Goal: Task Accomplishment & Management: Complete application form

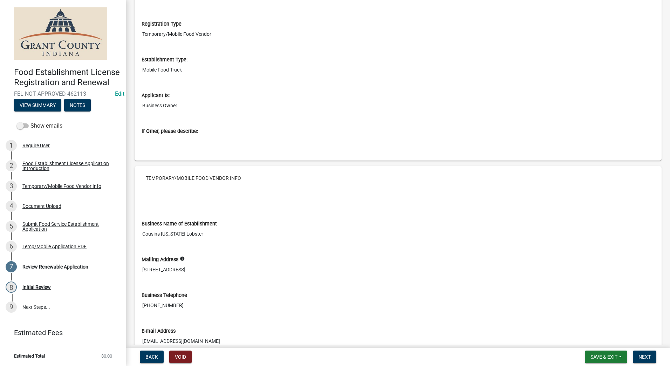
scroll to position [70, 0]
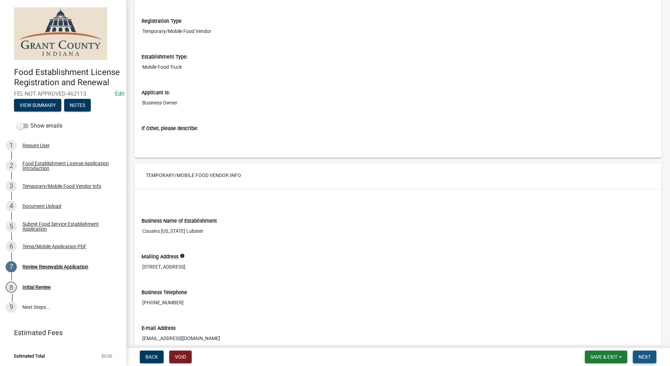
click at [637, 358] on button "Next" at bounding box center [644, 357] width 23 height 13
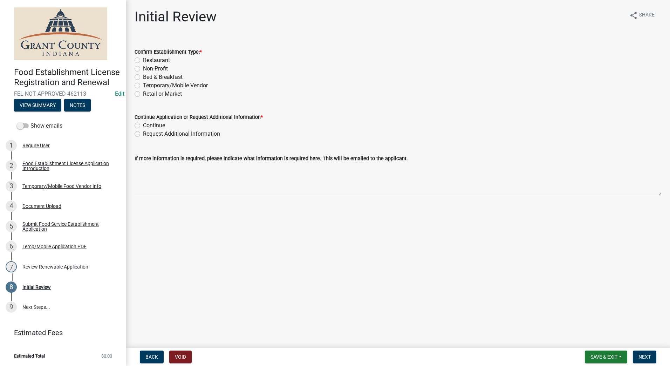
click at [143, 84] on label "Temporary/Mobile Vendor" at bounding box center [175, 85] width 65 height 8
click at [143, 84] on input "Temporary/Mobile Vendor" at bounding box center [145, 83] width 5 height 5
radio input "true"
click at [143, 127] on label "Continue" at bounding box center [154, 125] width 22 height 8
click at [143, 126] on input "Continue" at bounding box center [145, 123] width 5 height 5
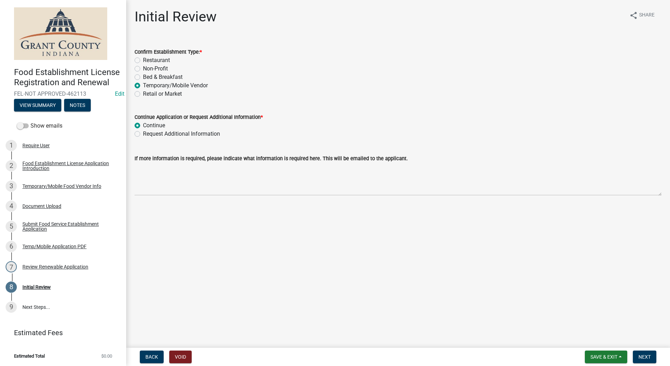
radio input "true"
click at [637, 355] on button "Next" at bounding box center [644, 357] width 23 height 13
click at [468, 268] on main "Initial Review share Share Confirm Establishment Type: * Restaurant Non-Profit …" at bounding box center [398, 172] width 544 height 345
click at [643, 358] on span "Next" at bounding box center [645, 357] width 12 height 6
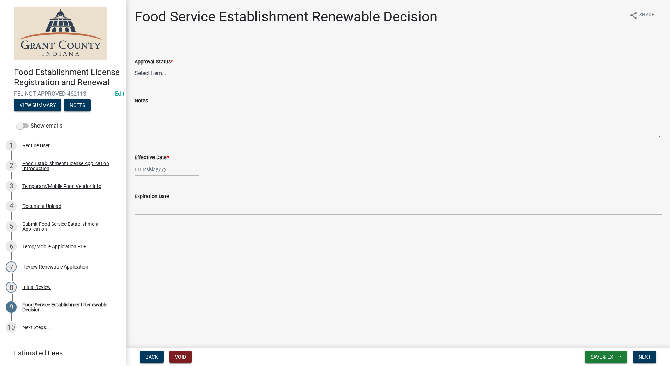
click at [219, 74] on select "Select Item... Approved Denied" at bounding box center [398, 73] width 527 height 14
click at [135, 66] on select "Select Item... Approved Denied" at bounding box center [398, 73] width 527 height 14
select select "f8bc5ebe-de22-4857-900a-5f4c078c3457"
select select "8"
select select "2025"
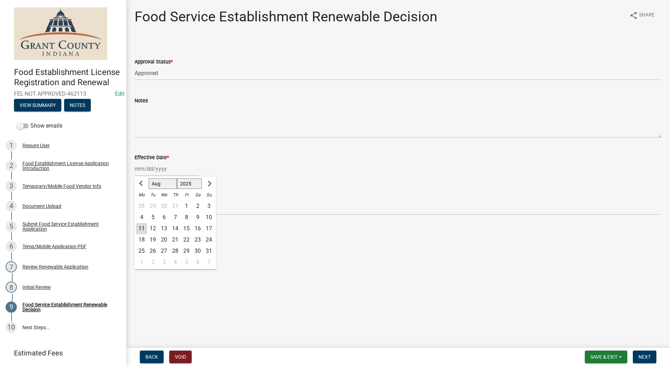
click at [169, 173] on div "[PERSON_NAME] Feb Mar Apr [PERSON_NAME][DATE] Oct Nov [DATE] 1526 1527 1528 152…" at bounding box center [167, 169] width 64 height 14
click at [140, 223] on div "4" at bounding box center [141, 217] width 11 height 11
type input "[DATE]"
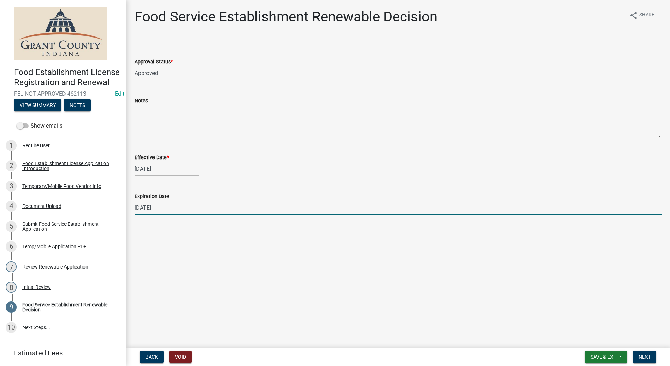
drag, startPoint x: 422, startPoint y: 209, endPoint x: 426, endPoint y: 210, distance: 3.8
click at [426, 210] on input "[DATE]" at bounding box center [398, 208] width 527 height 14
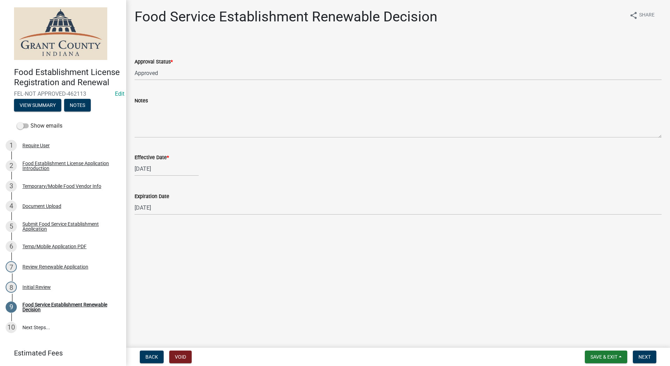
click at [605, 300] on main "Food Service Establishment Renewable Decision share Share Approval Status * Sel…" at bounding box center [398, 172] width 544 height 345
click at [645, 353] on button "Next" at bounding box center [644, 357] width 23 height 13
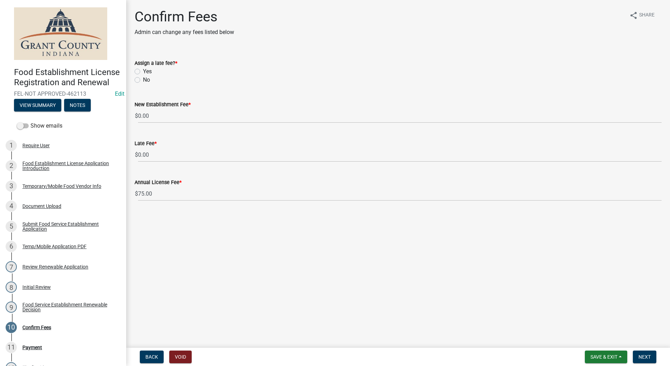
click at [143, 71] on label "Yes" at bounding box center [147, 71] width 9 height 8
click at [143, 71] on input "Yes" at bounding box center [145, 69] width 5 height 5
radio input "true"
click at [337, 232] on main "Confirm Fees Admin can change any fees listed below share Share Assign a late f…" at bounding box center [398, 172] width 544 height 345
click at [638, 356] on button "Next" at bounding box center [644, 357] width 23 height 13
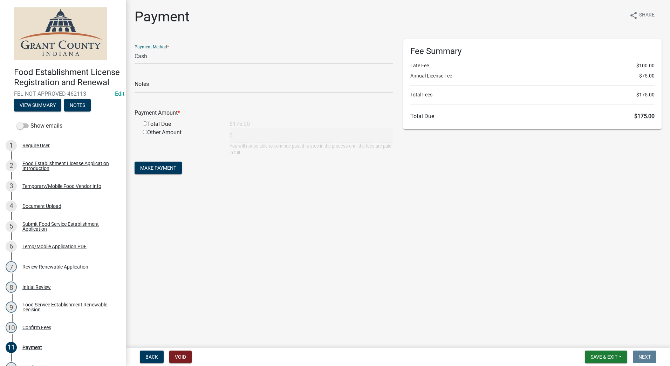
click at [158, 58] on select "Credit Card POS Check Cash" at bounding box center [264, 56] width 258 height 14
select select "0: 2"
click at [135, 49] on select "Credit Card POS Check Cash" at bounding box center [264, 56] width 258 height 14
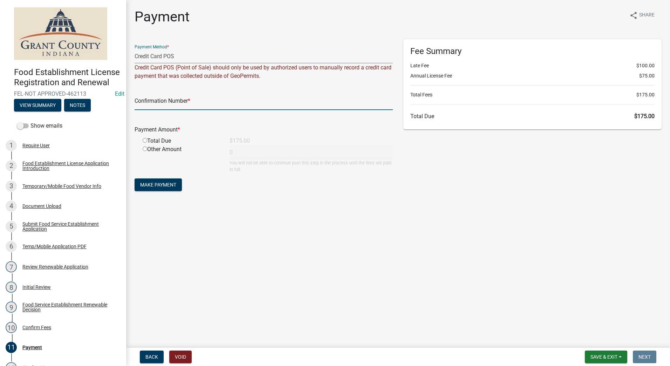
click at [200, 97] on input "text" at bounding box center [264, 103] width 258 height 14
type input "14799765"
click at [143, 141] on input "radio" at bounding box center [145, 140] width 5 height 5
radio input "true"
type input "175"
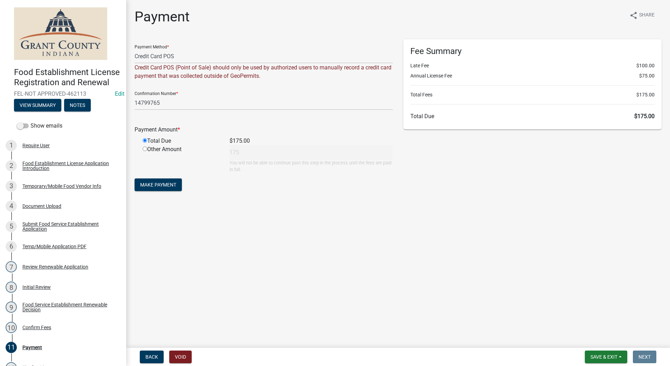
click at [356, 251] on main "Payment share Share Payment Method * Credit Card POS Check Cash Credit Card POS…" at bounding box center [398, 172] width 544 height 345
click at [171, 184] on span "Make Payment" at bounding box center [158, 185] width 36 height 6
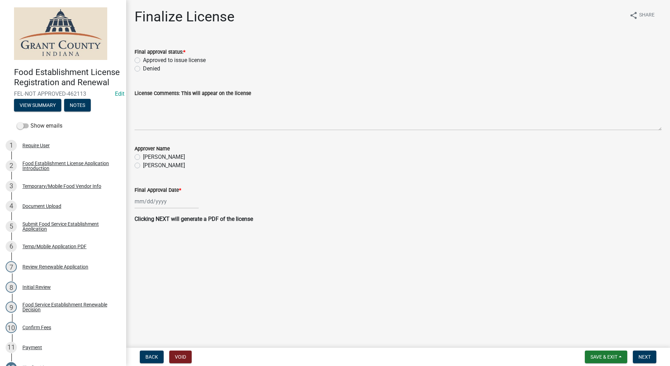
click at [143, 61] on label "Approved to issue license" at bounding box center [174, 60] width 63 height 8
click at [143, 61] on input "Approved to issue license" at bounding box center [145, 58] width 5 height 5
radio input "true"
click at [143, 165] on label "[PERSON_NAME]" at bounding box center [164, 165] width 42 height 8
click at [143, 165] on input "[PERSON_NAME]" at bounding box center [145, 163] width 5 height 5
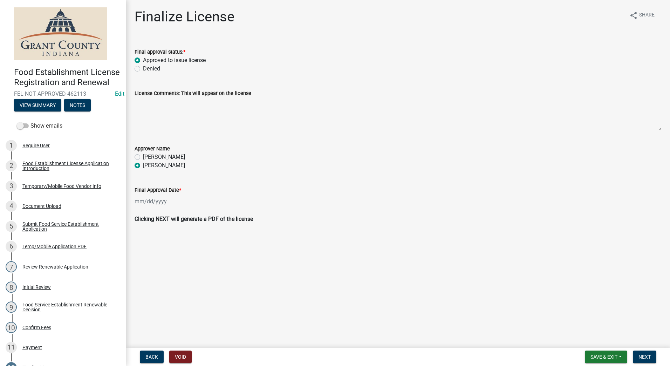
radio input "true"
click at [151, 204] on div at bounding box center [167, 201] width 64 height 14
select select "8"
select select "2025"
click at [140, 263] on div "11" at bounding box center [141, 261] width 11 height 11
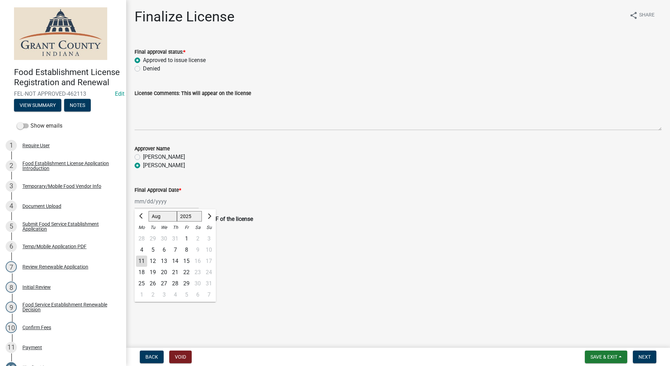
type input "[DATE]"
click at [434, 231] on div "Finalize License share Share Final approval status: * Approved to issue license…" at bounding box center [398, 121] width 538 height 227
click at [642, 353] on button "Next" at bounding box center [644, 357] width 23 height 13
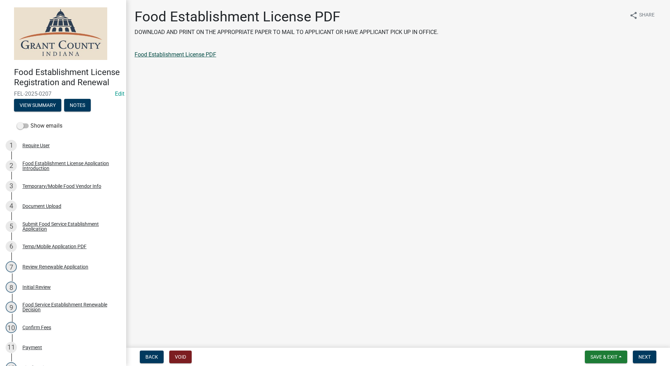
click at [182, 54] on link "Food Establishment License PDF" at bounding box center [176, 54] width 82 height 7
click at [643, 353] on button "Next" at bounding box center [644, 357] width 23 height 13
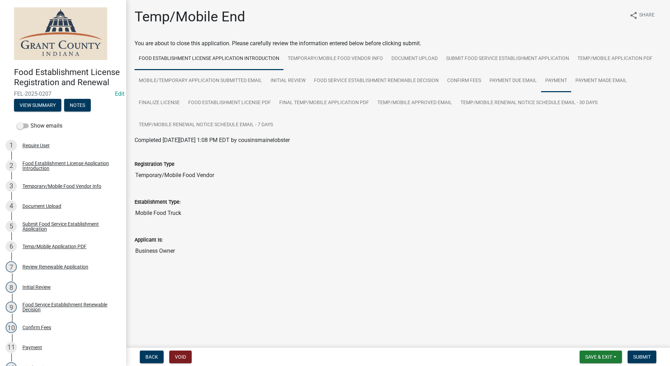
click at [555, 77] on link "Payment" at bounding box center [556, 81] width 30 height 22
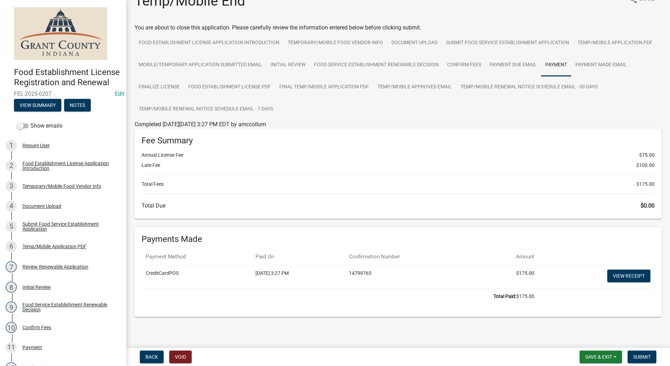
scroll to position [23, 0]
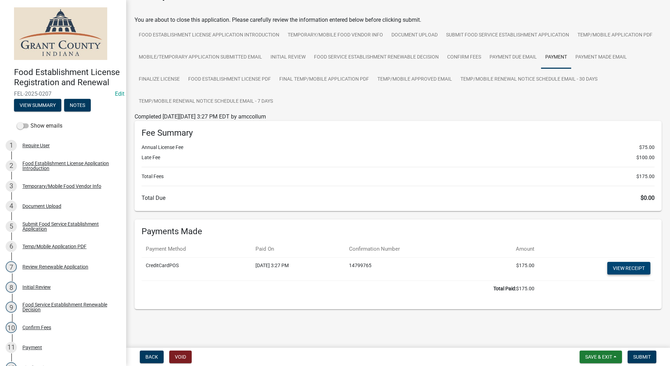
click at [615, 269] on link "View receipt" at bounding box center [629, 268] width 43 height 13
click at [643, 356] on span "Submit" at bounding box center [643, 357] width 18 height 6
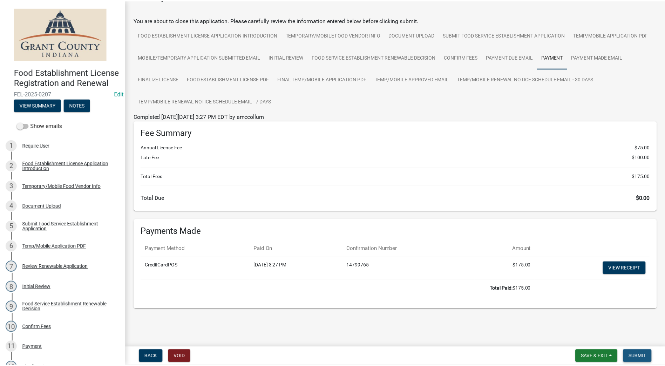
scroll to position [0, 0]
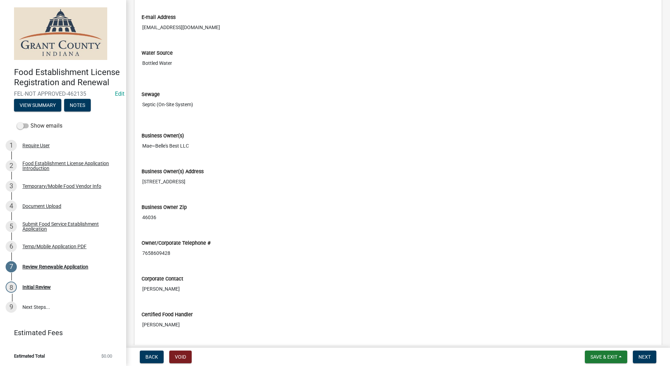
scroll to position [456, 0]
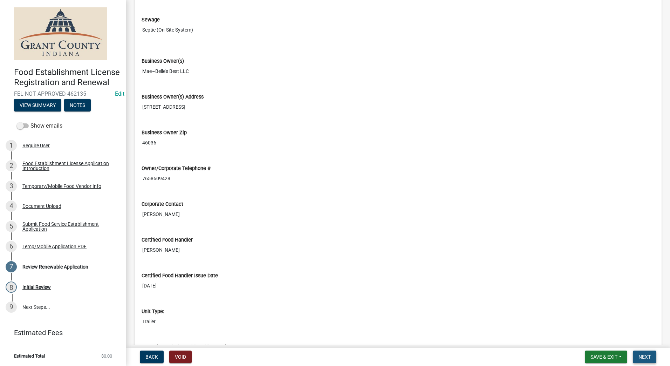
click at [646, 355] on span "Next" at bounding box center [645, 357] width 12 height 6
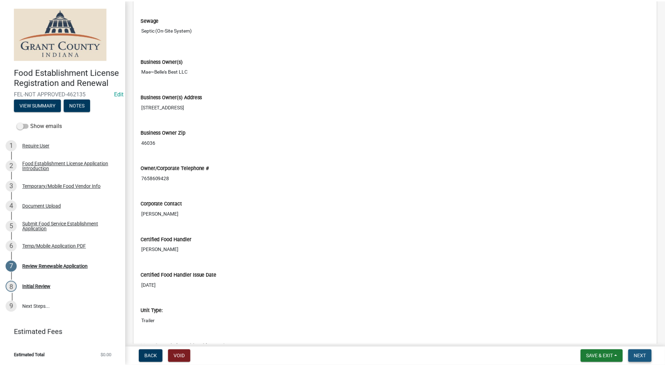
scroll to position [0, 0]
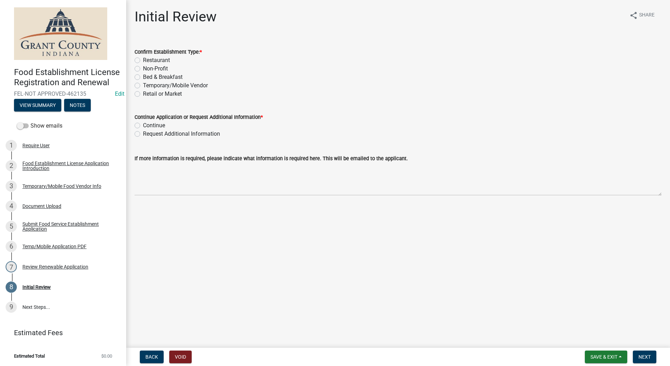
click at [143, 83] on label "Temporary/Mobile Vendor" at bounding box center [175, 85] width 65 height 8
click at [143, 83] on input "Temporary/Mobile Vendor" at bounding box center [145, 83] width 5 height 5
radio input "true"
click at [143, 126] on label "Continue" at bounding box center [154, 125] width 22 height 8
click at [143, 126] on input "Continue" at bounding box center [145, 123] width 5 height 5
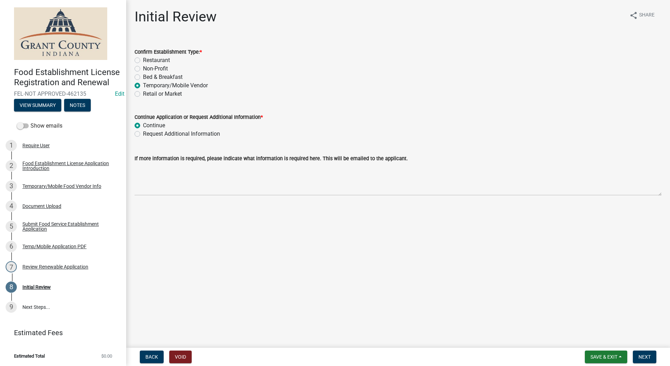
radio input "true"
click at [651, 352] on button "Next" at bounding box center [644, 357] width 23 height 13
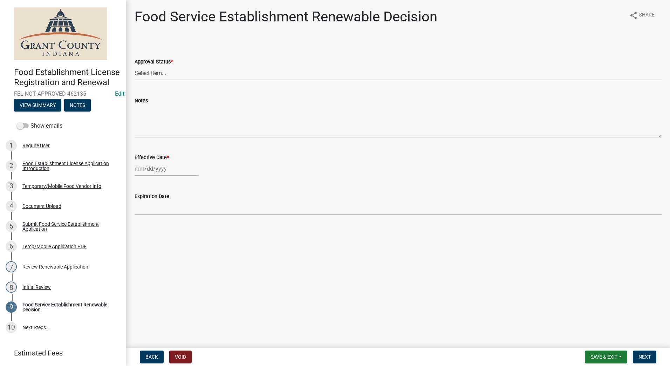
click at [178, 71] on select "Select Item... Approved Denied" at bounding box center [398, 73] width 527 height 14
click at [135, 66] on select "Select Item... Approved Denied" at bounding box center [398, 73] width 527 height 14
select select "f8bc5ebe-de22-4857-900a-5f4c078c3457"
select select "8"
select select "2025"
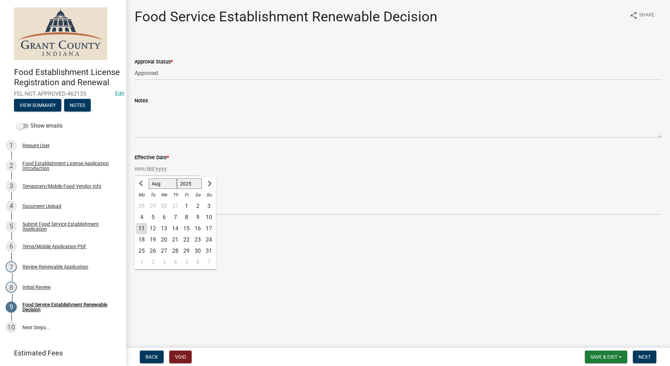
click at [167, 168] on div "[PERSON_NAME] Feb Mar Apr [PERSON_NAME][DATE] Oct Nov [DATE] 1526 1527 1528 152…" at bounding box center [167, 169] width 64 height 14
click at [141, 232] on div "11" at bounding box center [141, 228] width 11 height 11
type input "[DATE]"
click at [644, 357] on span "Next" at bounding box center [645, 357] width 12 height 6
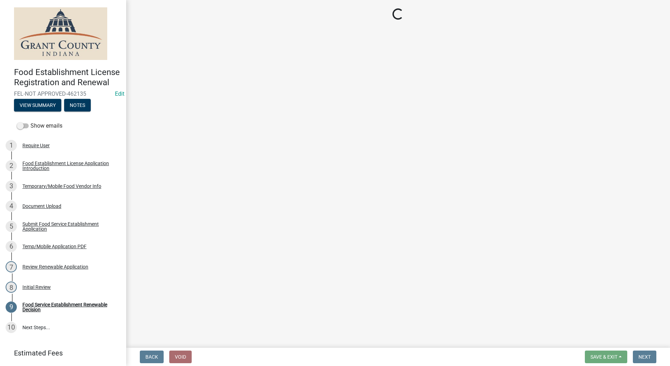
select select "f8bc5ebe-de22-4857-900a-5f4c078c3457"
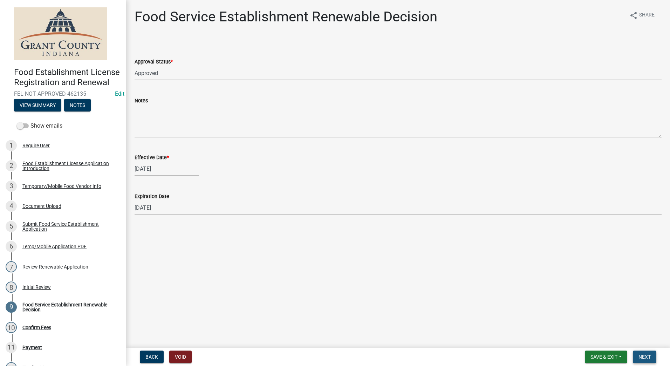
click at [645, 356] on span "Next" at bounding box center [645, 357] width 12 height 6
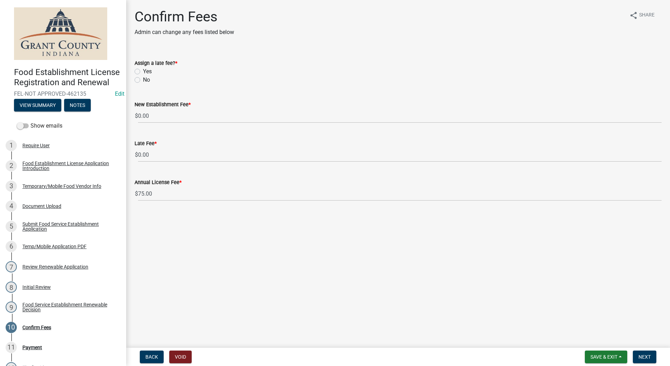
click at [143, 81] on label "No" at bounding box center [146, 80] width 7 height 8
click at [143, 80] on input "No" at bounding box center [145, 78] width 5 height 5
radio input "true"
click at [638, 354] on button "Next" at bounding box center [644, 357] width 23 height 13
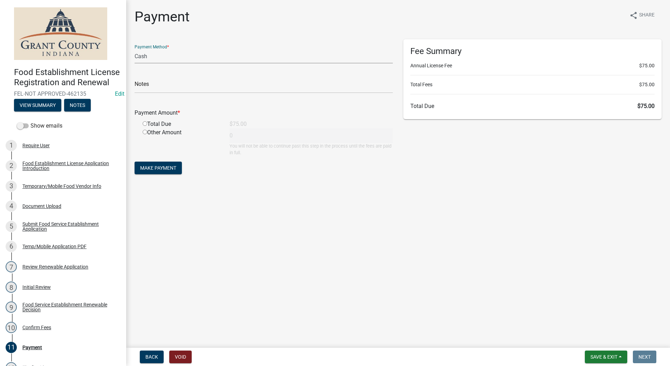
click at [193, 59] on select "Credit Card POS Check Cash" at bounding box center [264, 56] width 258 height 14
select select "0: 2"
click at [135, 49] on select "Credit Card POS Check Cash" at bounding box center [264, 56] width 258 height 14
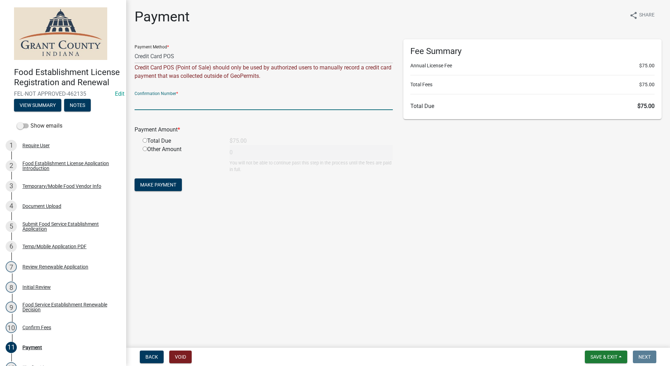
click at [207, 102] on input "text" at bounding box center [264, 103] width 258 height 14
type input "14798977"
click at [145, 140] on input "radio" at bounding box center [145, 140] width 5 height 5
radio input "true"
type input "75"
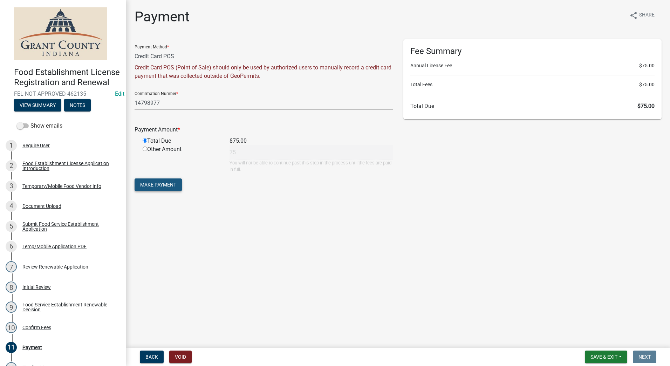
click at [157, 185] on span "Make Payment" at bounding box center [158, 185] width 36 height 6
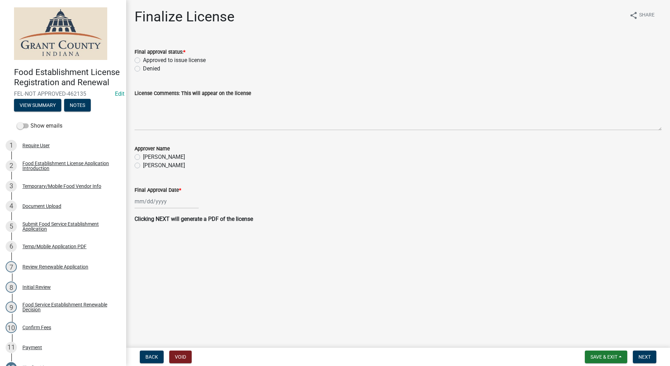
click at [143, 59] on label "Approved to issue license" at bounding box center [174, 60] width 63 height 8
click at [143, 59] on input "Approved to issue license" at bounding box center [145, 58] width 5 height 5
radio input "true"
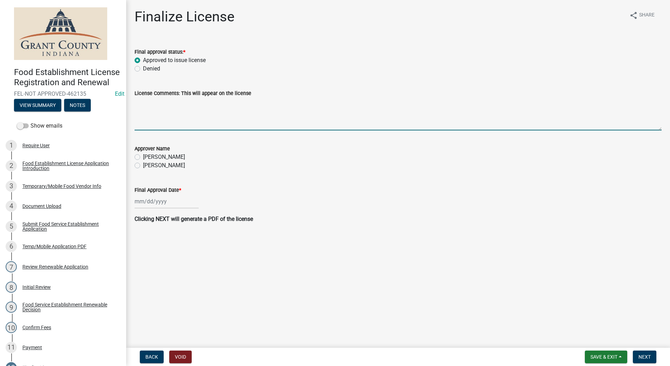
click at [203, 126] on textarea "License Comments: This will appear on the license" at bounding box center [398, 113] width 527 height 33
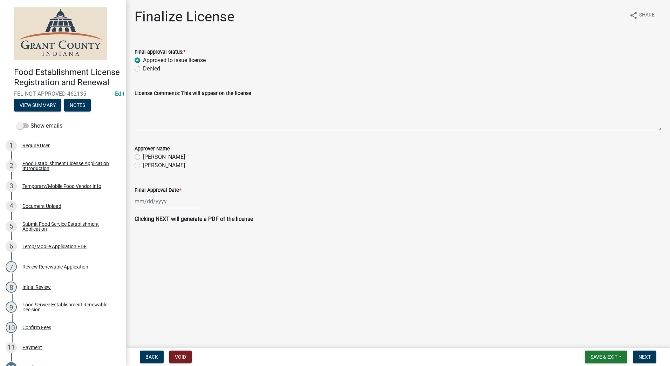
click at [143, 165] on label "[PERSON_NAME]" at bounding box center [164, 165] width 42 height 8
click at [143, 165] on input "[PERSON_NAME]" at bounding box center [145, 163] width 5 height 5
radio input "true"
select select "8"
select select "2025"
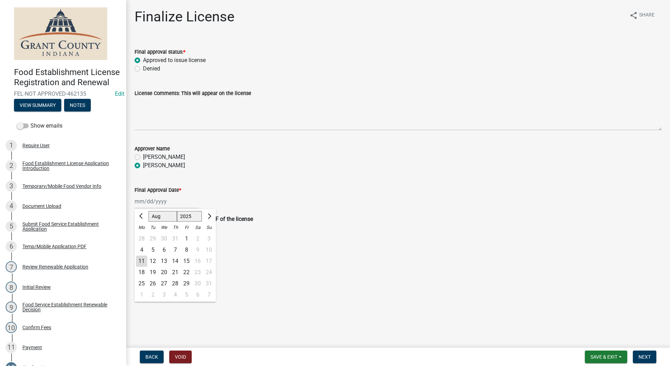
click at [185, 200] on div "[PERSON_NAME] Feb Mar Apr [PERSON_NAME][DATE] Oct Nov [DATE] 1526 1527 1528 152…" at bounding box center [167, 201] width 64 height 14
click at [139, 263] on div "11" at bounding box center [141, 261] width 11 height 11
type input "[DATE]"
click at [377, 249] on main "Finalize License share Share Final approval status: * Approved to issue license…" at bounding box center [398, 172] width 544 height 345
click at [643, 355] on span "Next" at bounding box center [645, 357] width 12 height 6
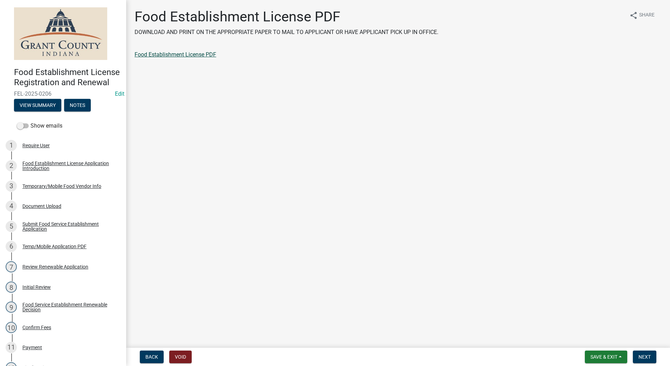
click at [148, 53] on link "Food Establishment License PDF" at bounding box center [176, 54] width 82 height 7
click at [641, 353] on button "Next" at bounding box center [644, 357] width 23 height 13
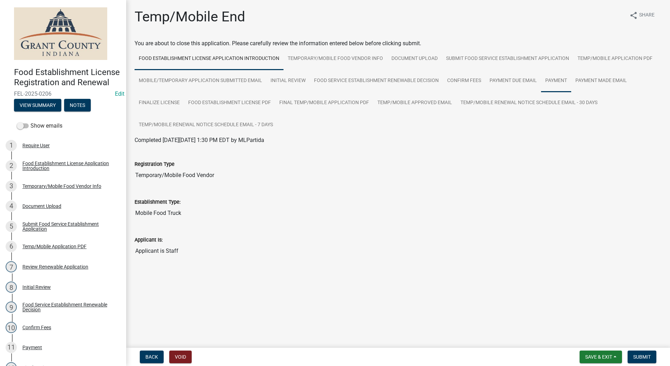
click at [559, 82] on link "Payment" at bounding box center [556, 81] width 30 height 22
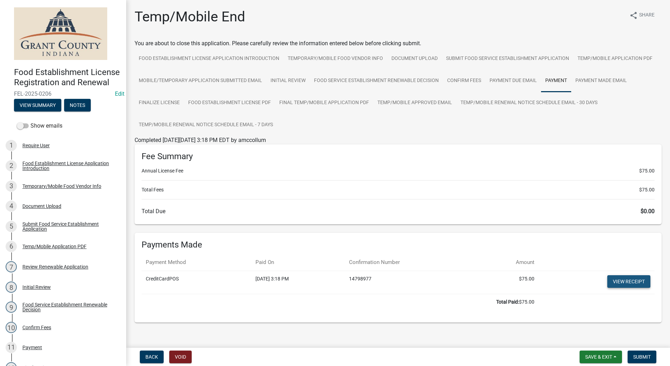
click at [620, 282] on link "View receipt" at bounding box center [629, 281] width 43 height 13
click at [641, 358] on span "Submit" at bounding box center [643, 357] width 18 height 6
